Goal: Information Seeking & Learning: Learn about a topic

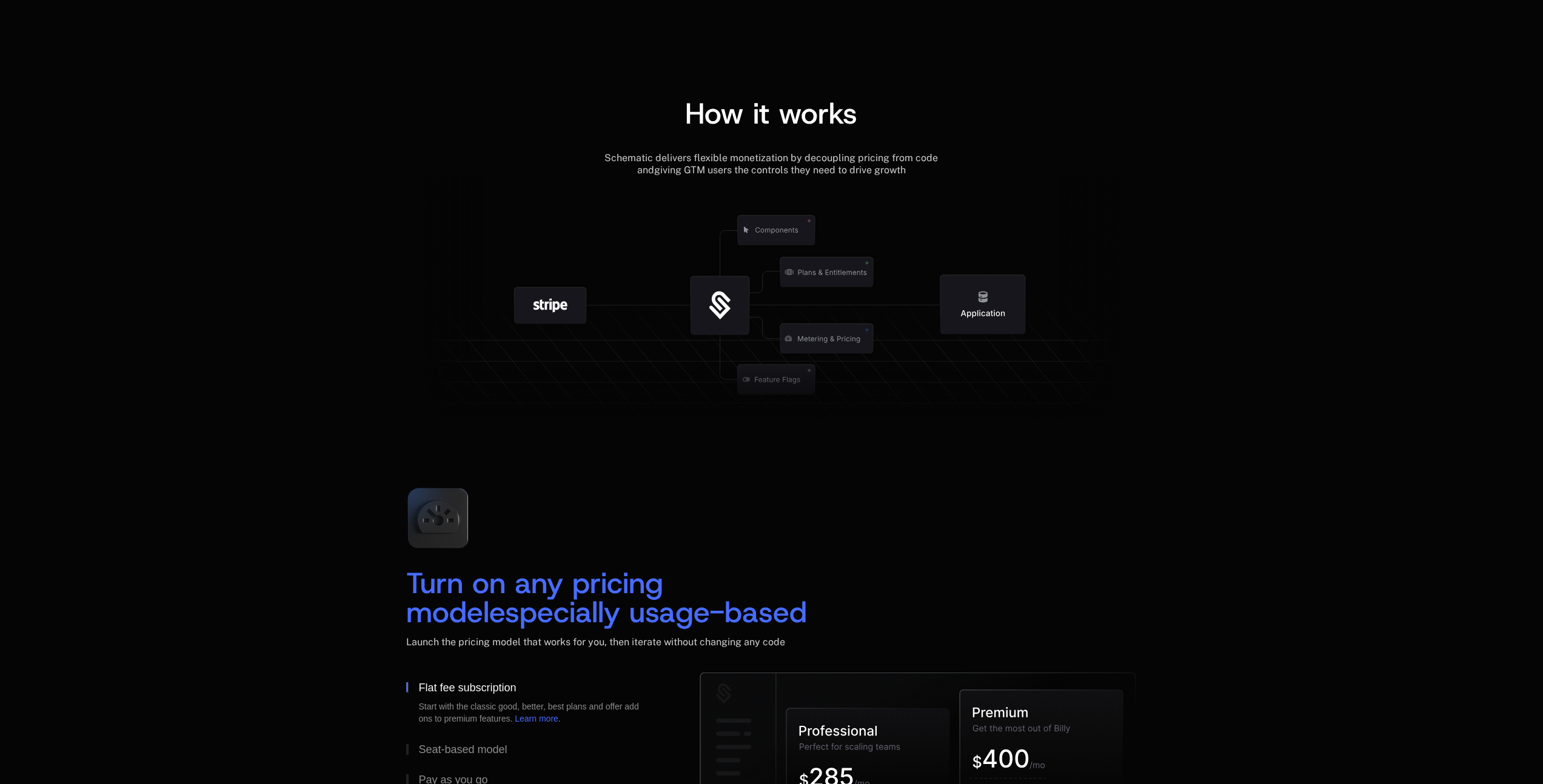
scroll to position [1550, 0]
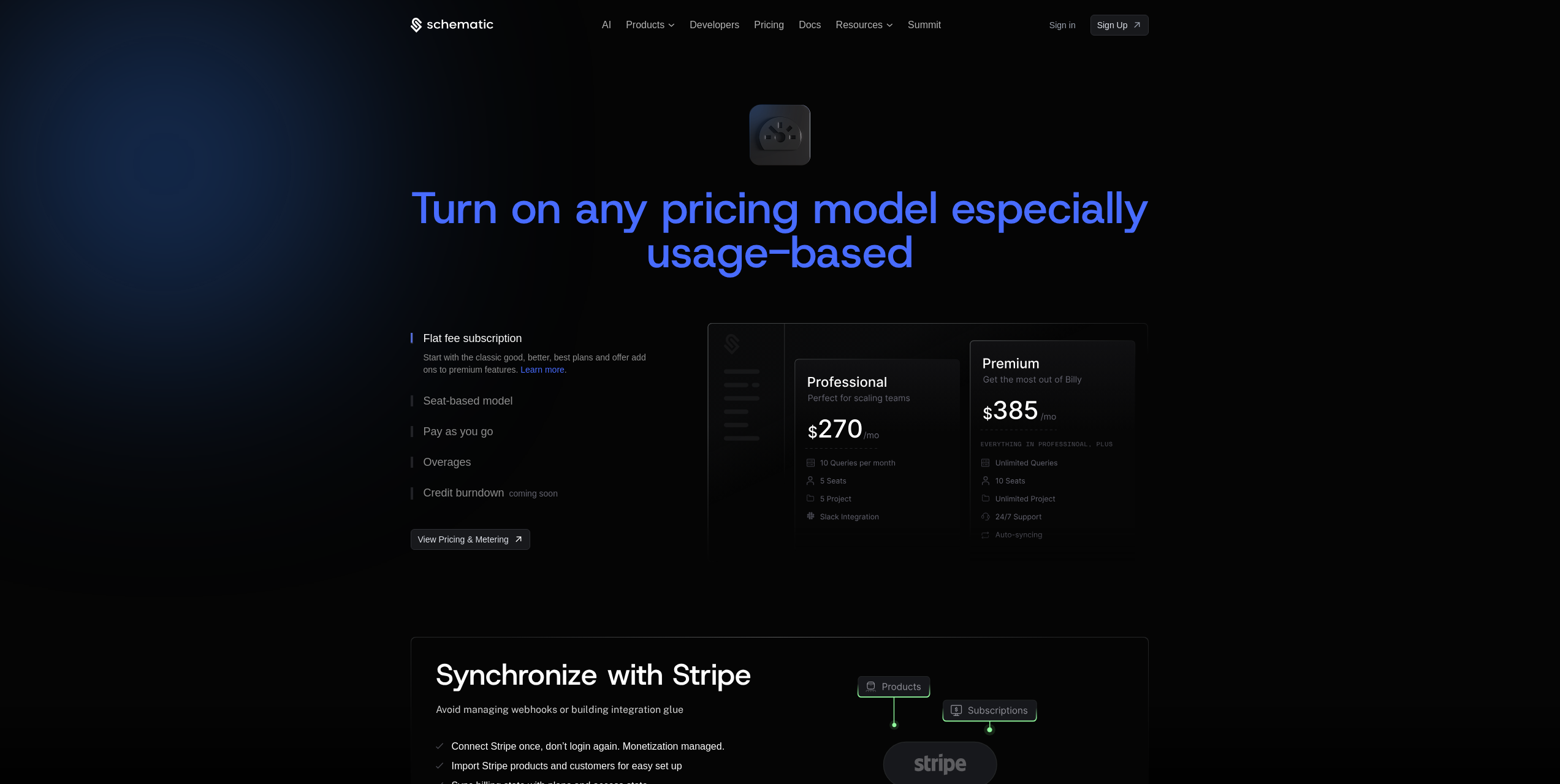
click at [450, 402] on div "Seat-based model" at bounding box center [468, 400] width 90 height 11
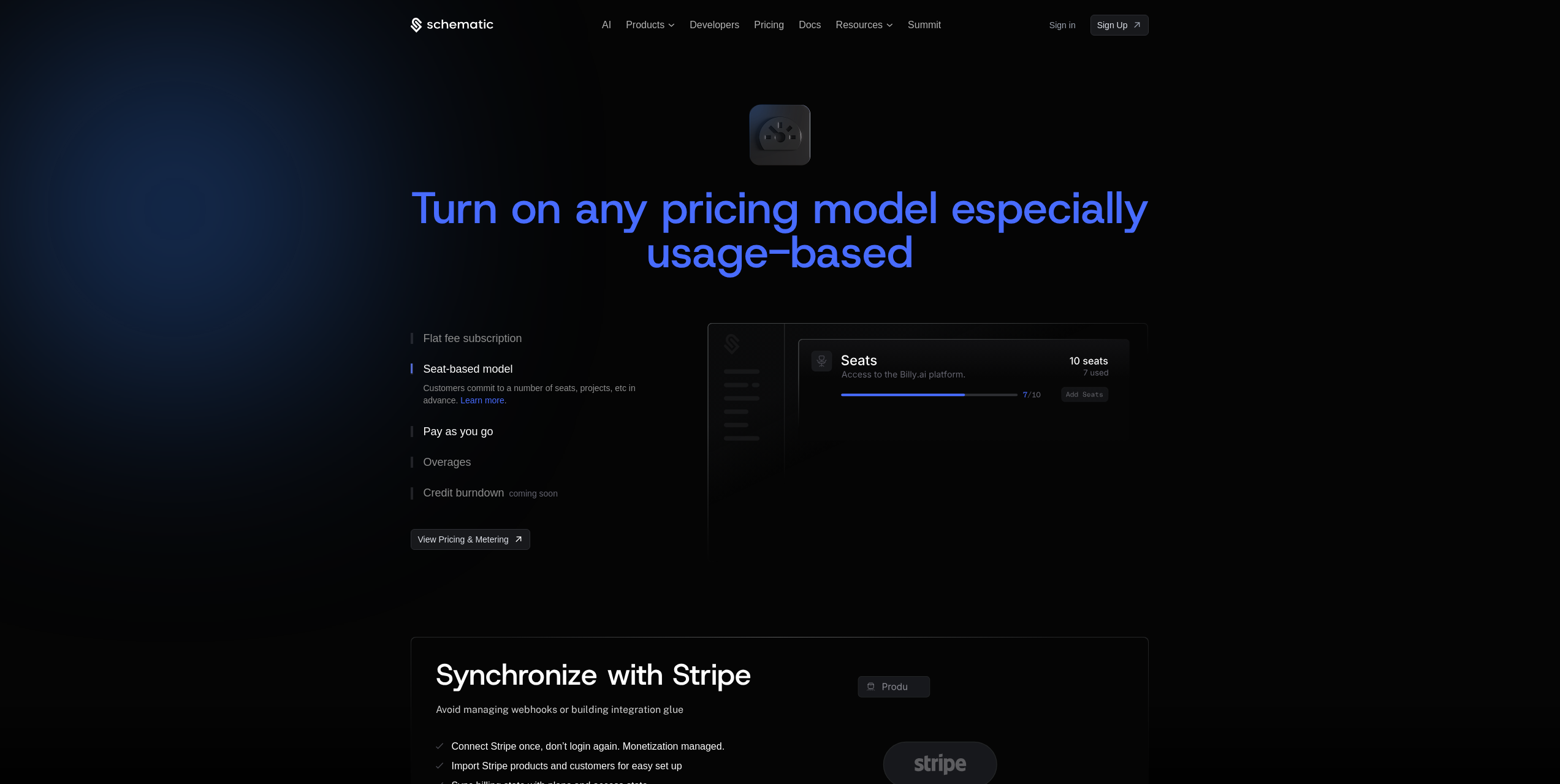
click at [458, 437] on div "Pay as you go" at bounding box center [458, 431] width 70 height 11
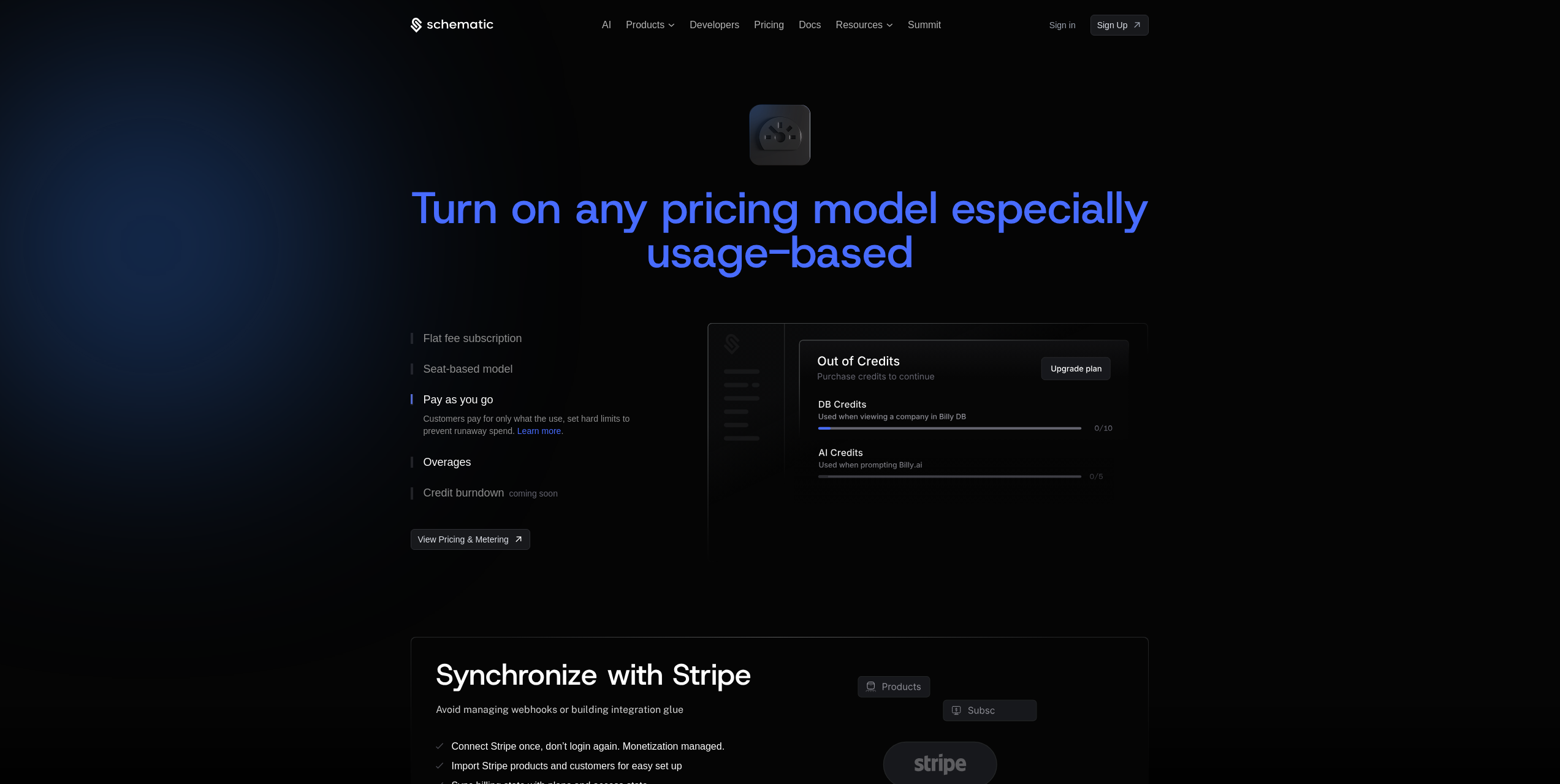
click at [457, 452] on button "Overages" at bounding box center [540, 462] width 258 height 31
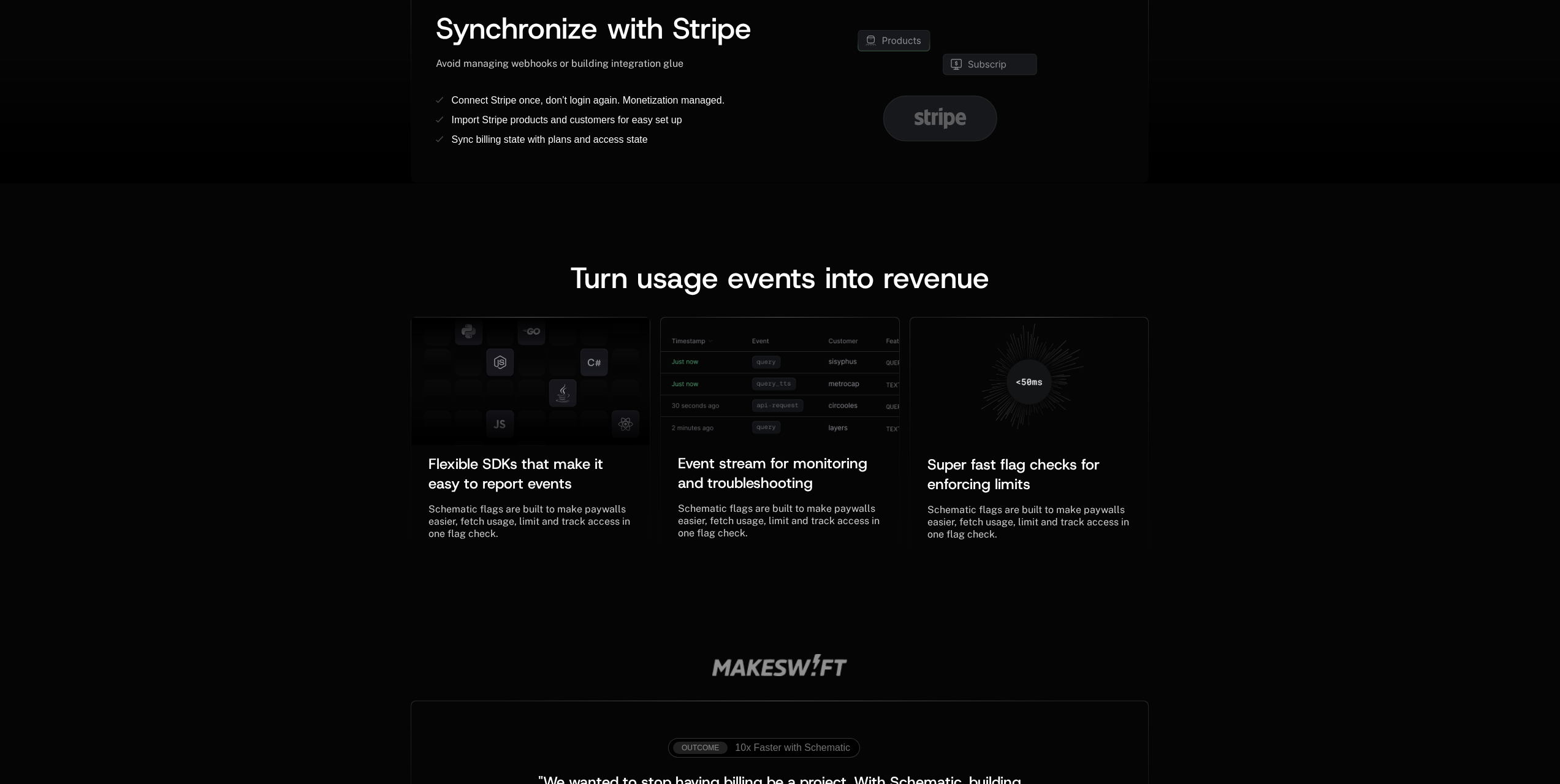
scroll to position [862, 0]
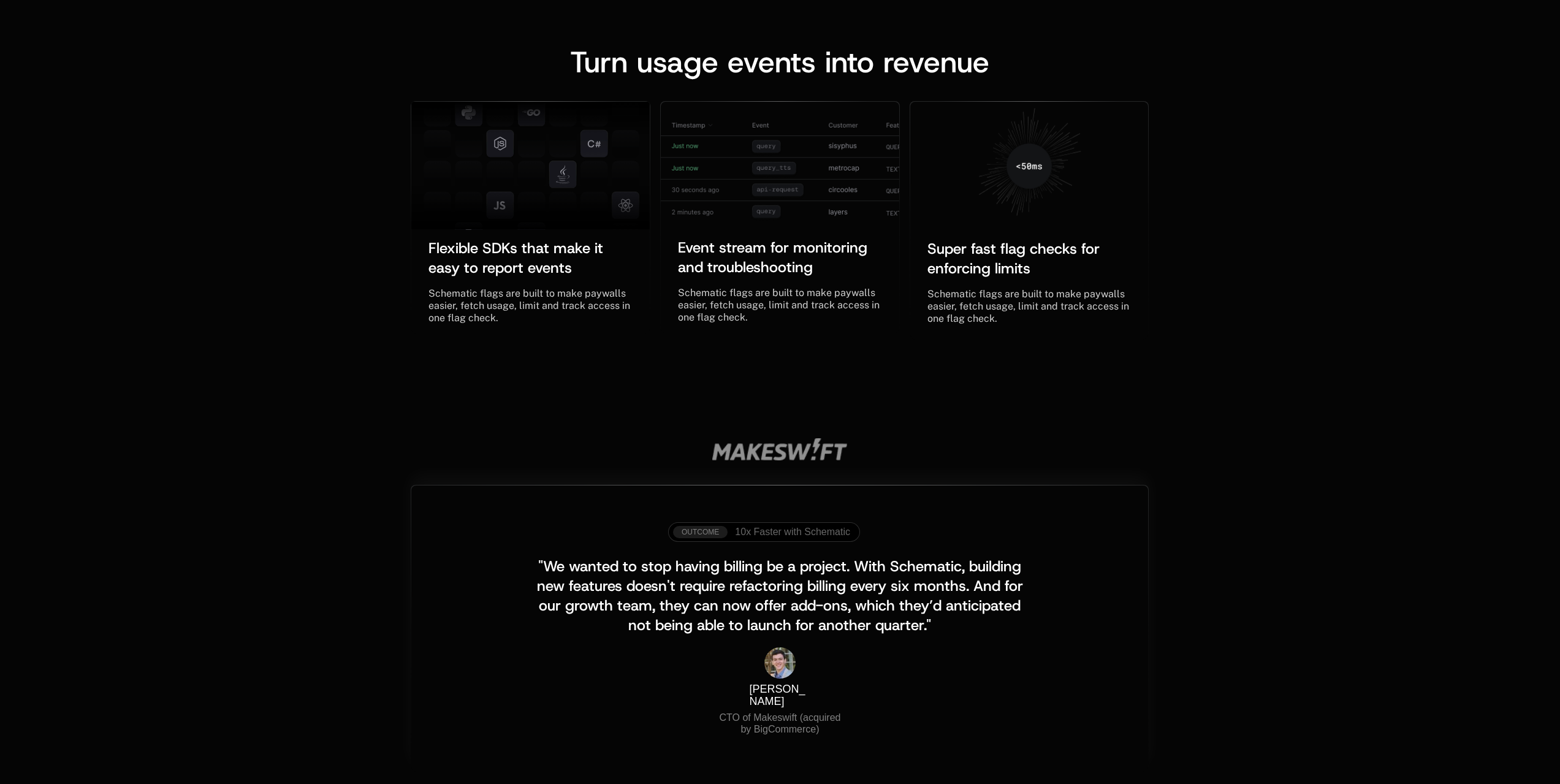
click at [704, 529] on div "OUTCOME" at bounding box center [700, 532] width 55 height 13
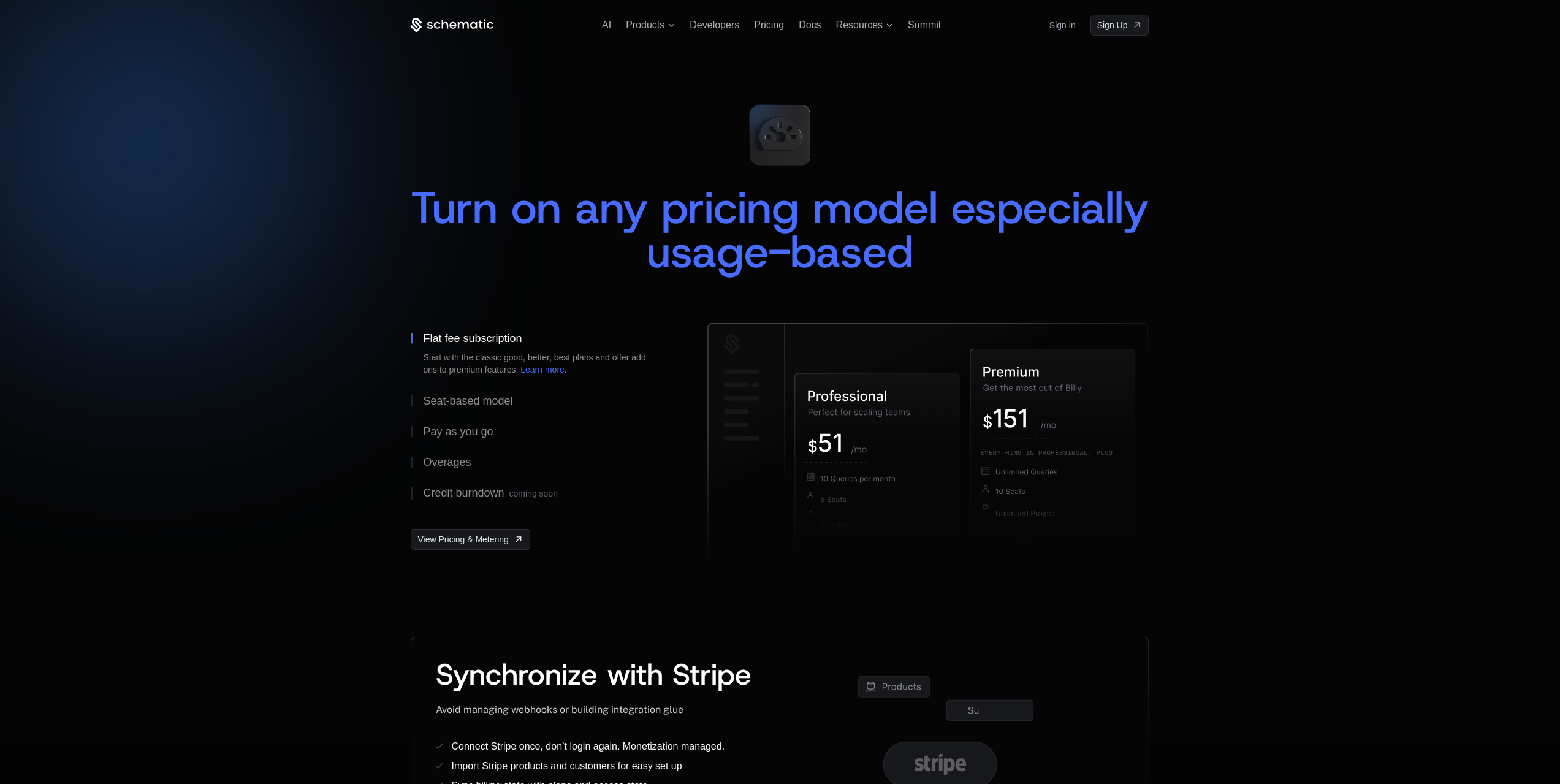
scroll to position [0, 4]
